Goal: Task Accomplishment & Management: Manage account settings

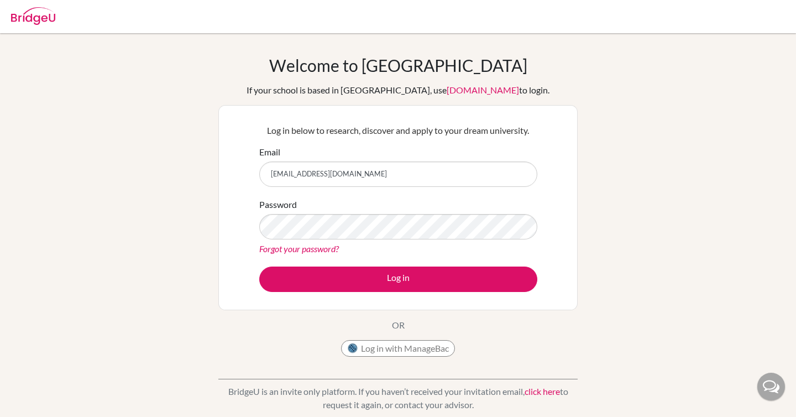
type input "[EMAIL_ADDRESS][DOMAIN_NAME]"
click at [259, 267] on button "Log in" at bounding box center [398, 279] width 278 height 25
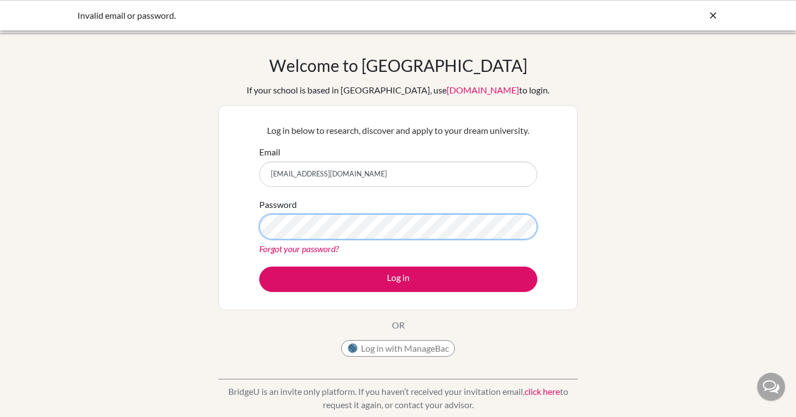
click at [259, 267] on button "Log in" at bounding box center [398, 279] width 278 height 25
